Goal: Find specific page/section: Find specific page/section

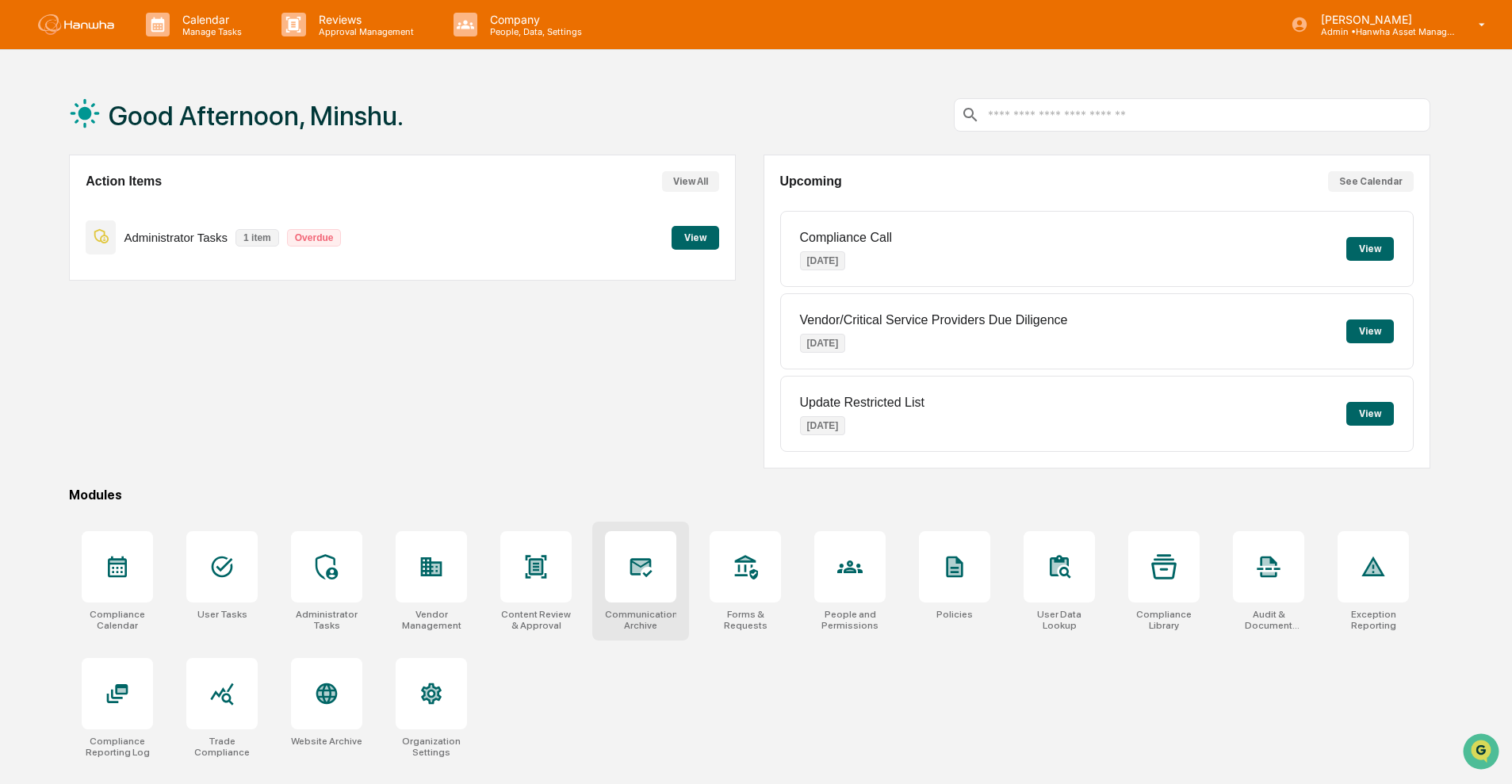
click at [617, 574] on div at bounding box center [640, 566] width 71 height 71
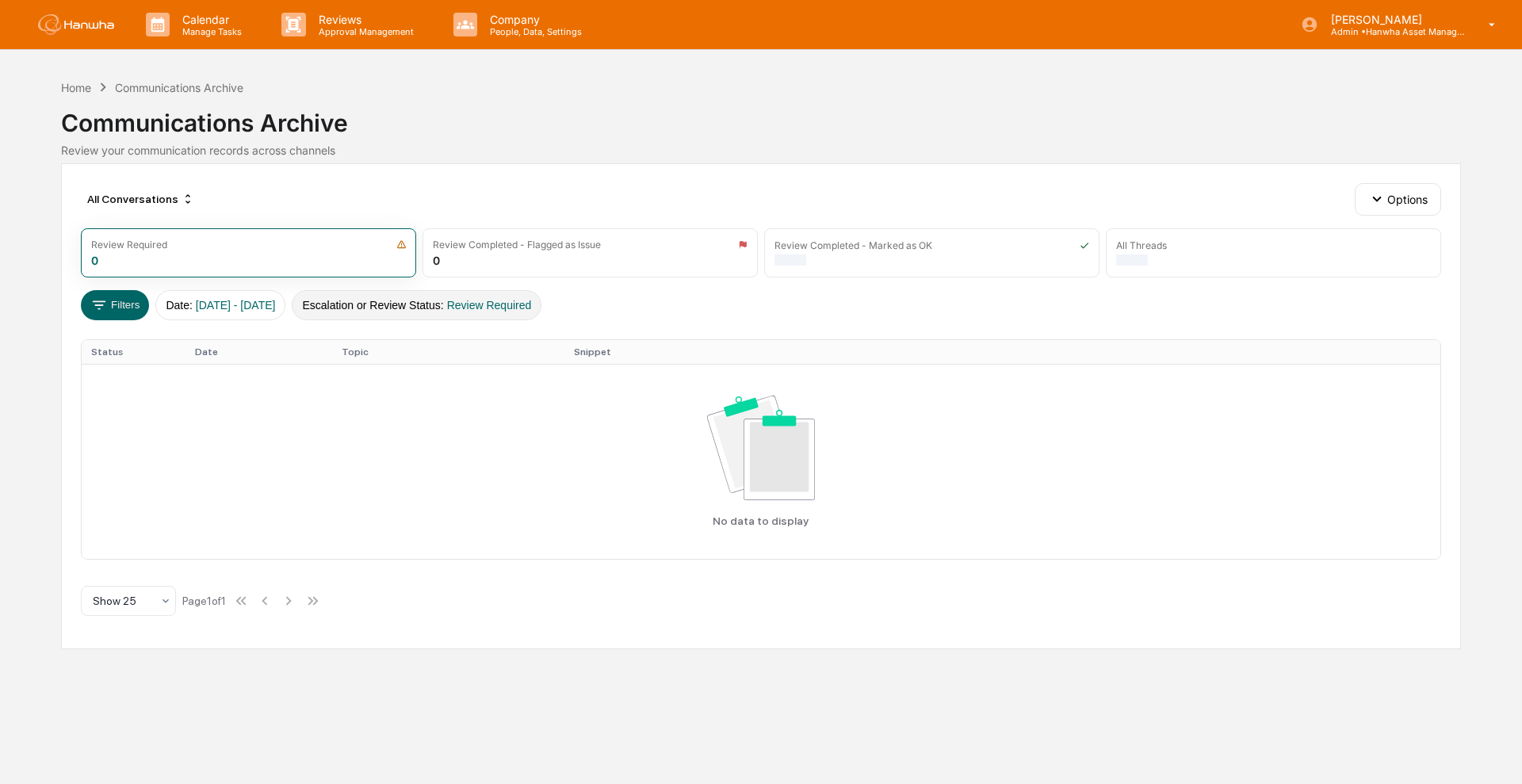
click at [513, 302] on span "Review Required" at bounding box center [489, 304] width 85 height 13
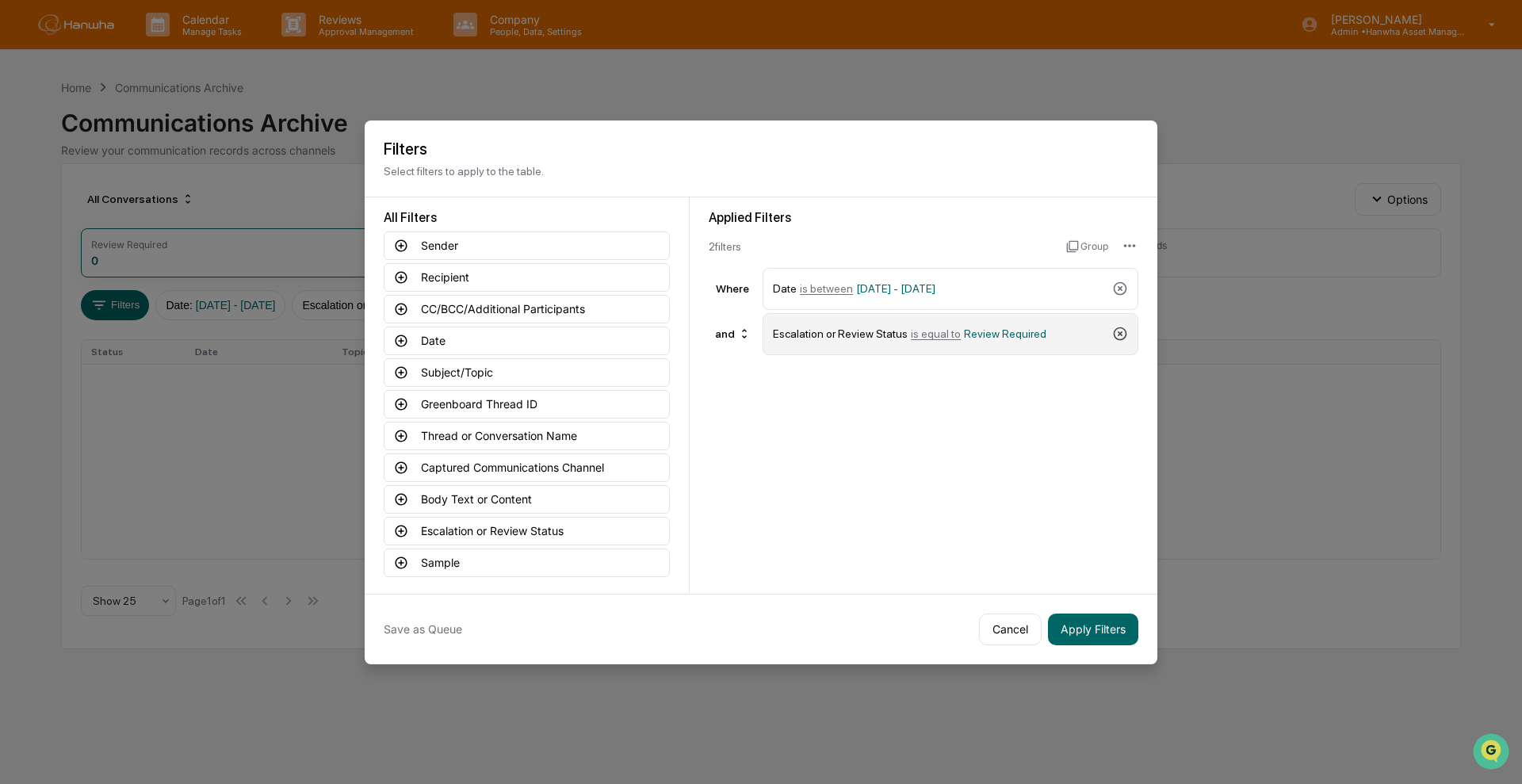
click at [1122, 326] on icon at bounding box center [1120, 334] width 16 height 16
click at [541, 456] on button "Captured Communications Channel" at bounding box center [527, 467] width 286 height 28
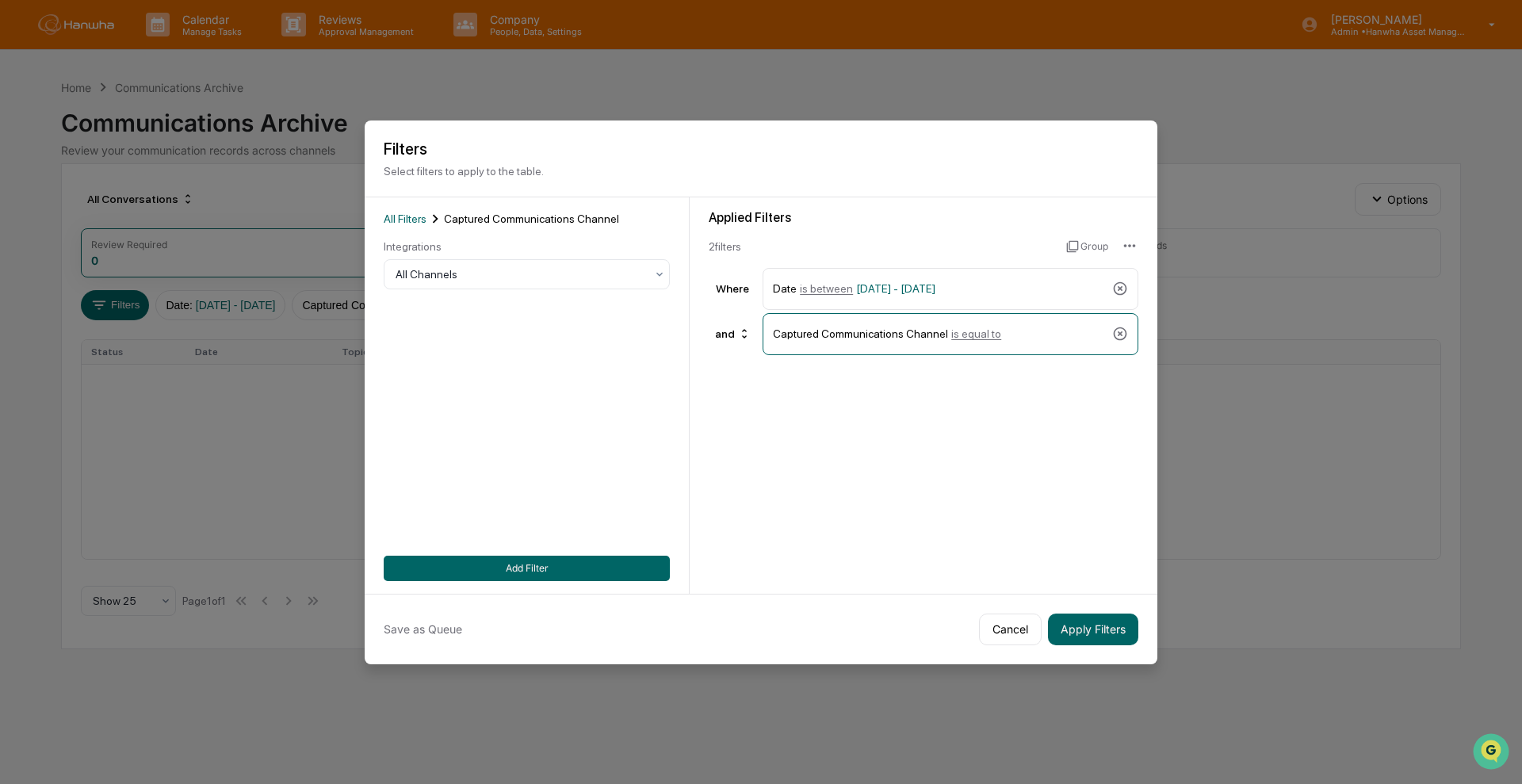
click at [464, 253] on div "Integrations All Channels" at bounding box center [527, 264] width 286 height 49
click at [469, 263] on div "All Channels" at bounding box center [527, 274] width 286 height 30
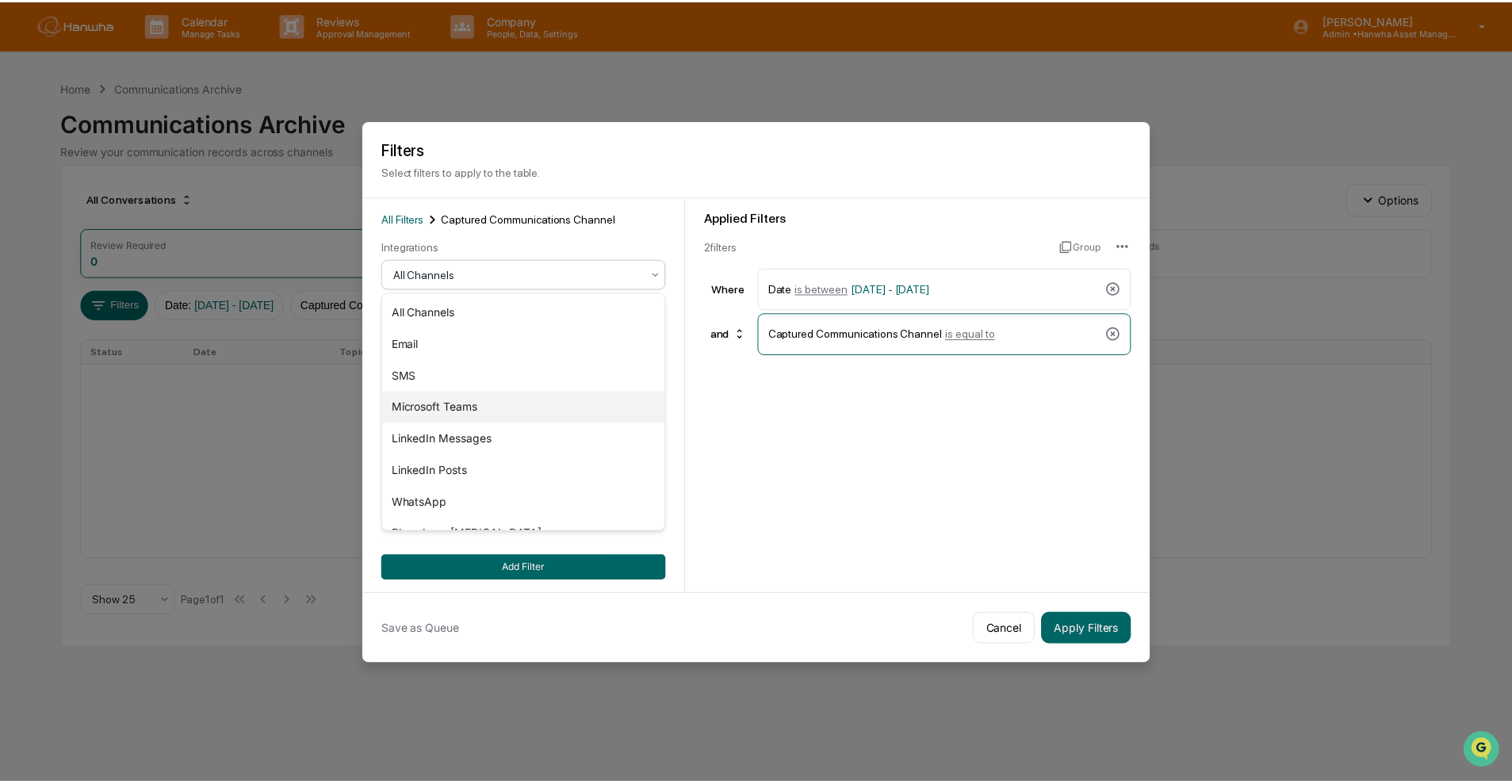
scroll to position [54, 0]
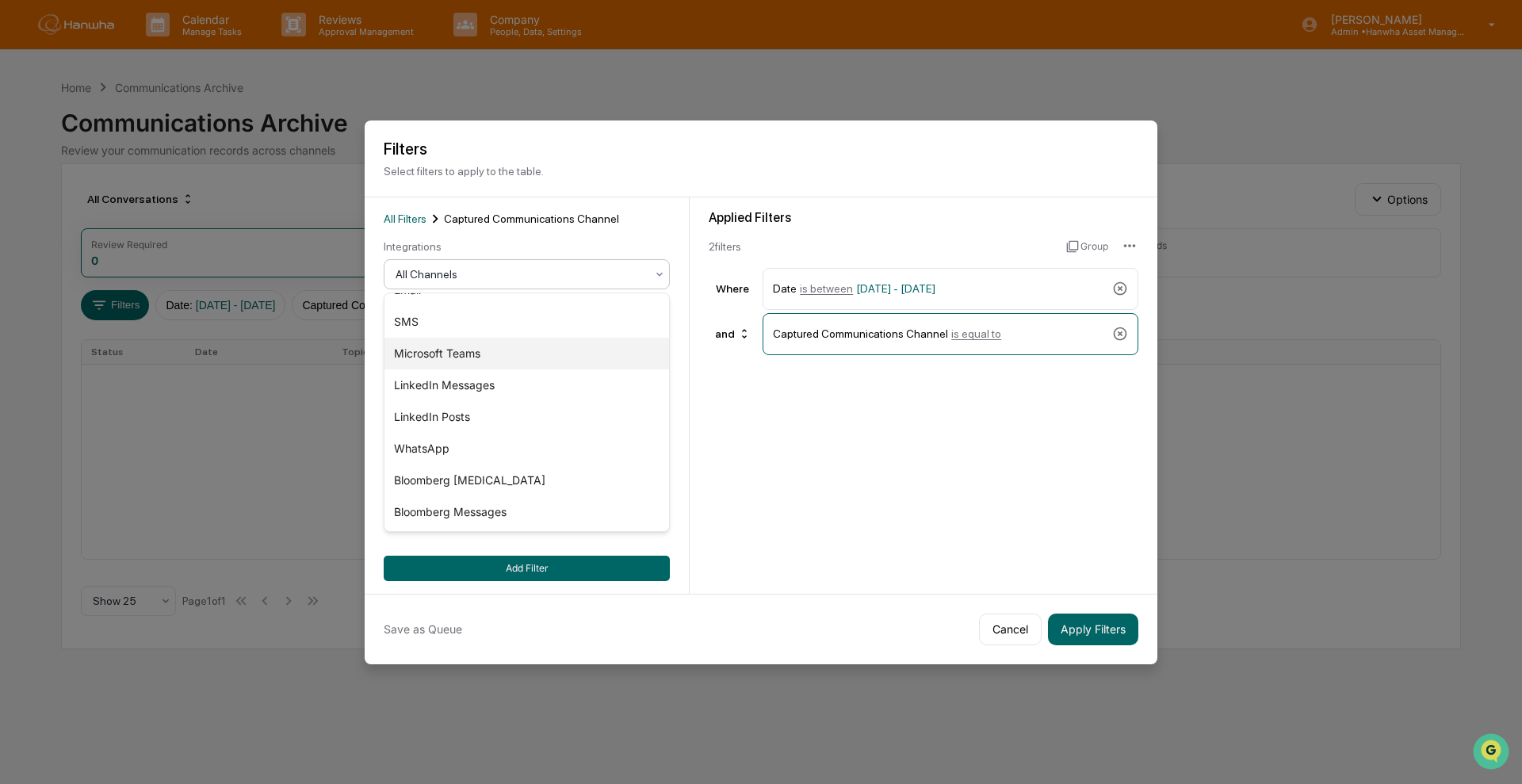
click at [469, 355] on div "Microsoft Teams" at bounding box center [527, 353] width 285 height 31
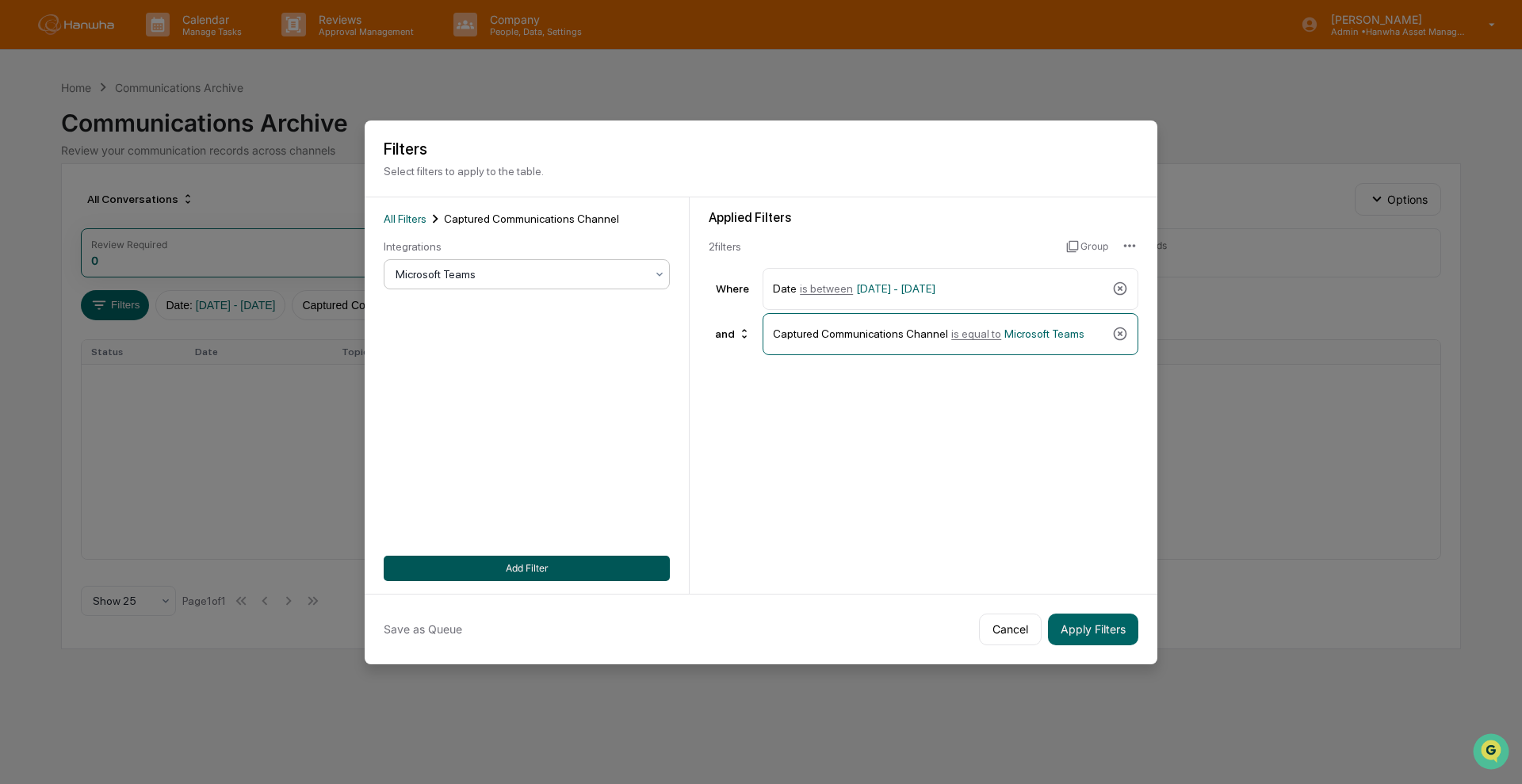
click at [510, 556] on button "Add Filter" at bounding box center [527, 569] width 286 height 25
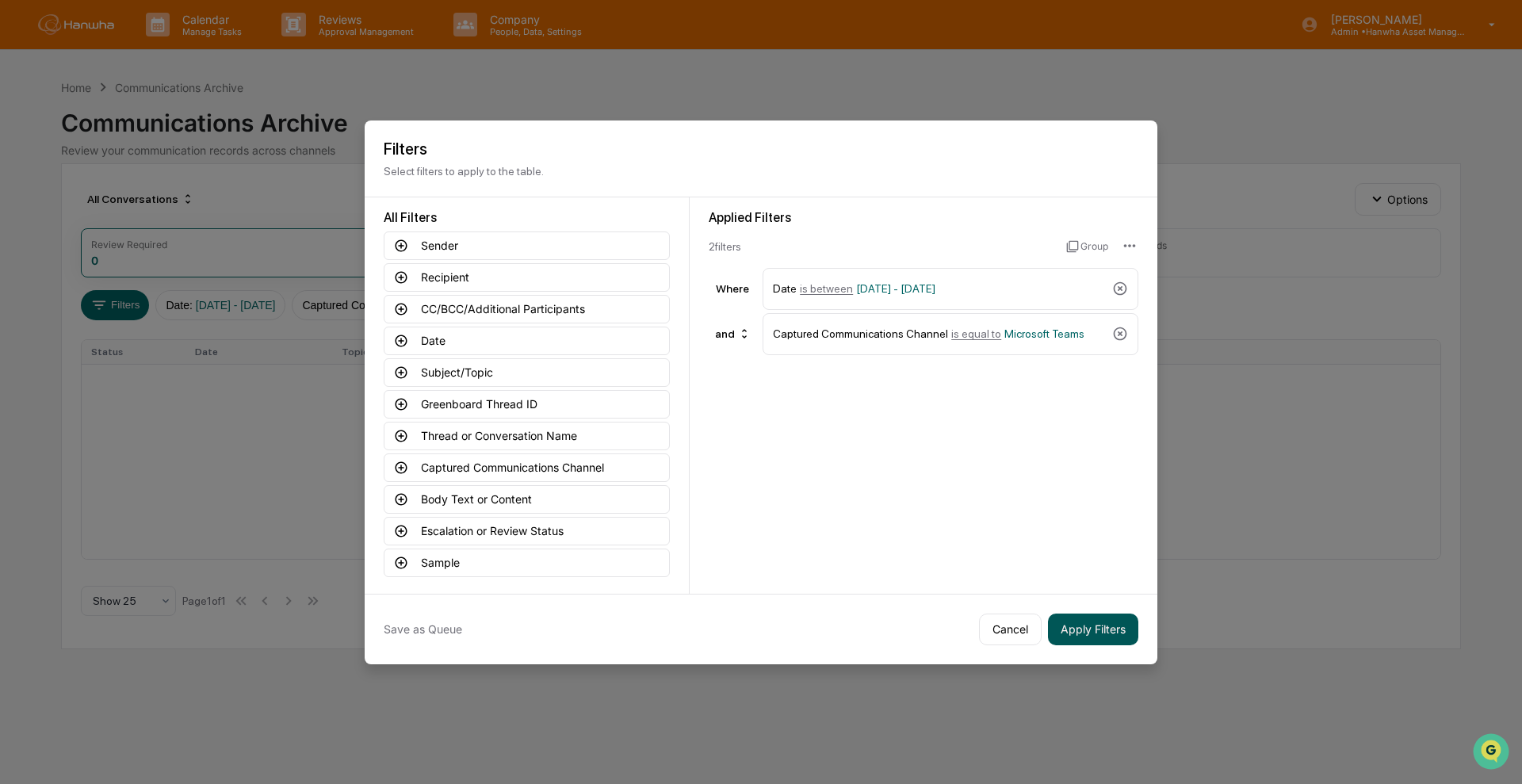
click at [1114, 630] on button "Apply Filters" at bounding box center [1092, 629] width 90 height 31
